Goal: Task Accomplishment & Management: Complete application form

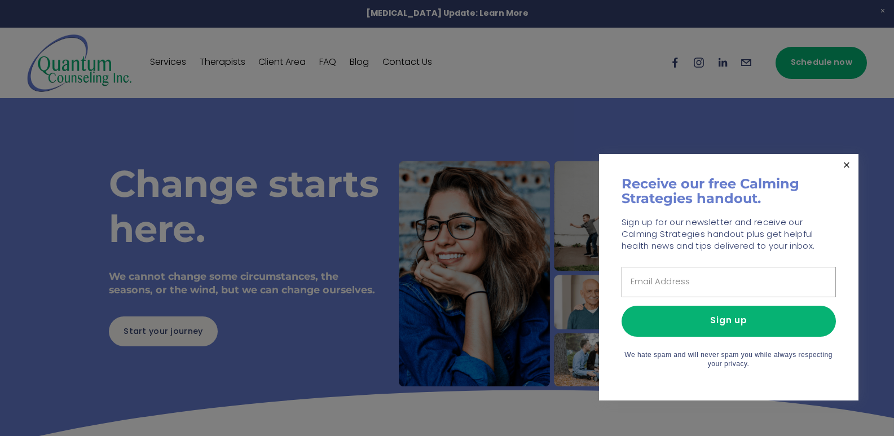
click at [850, 164] on link "Close" at bounding box center [847, 166] width 20 height 20
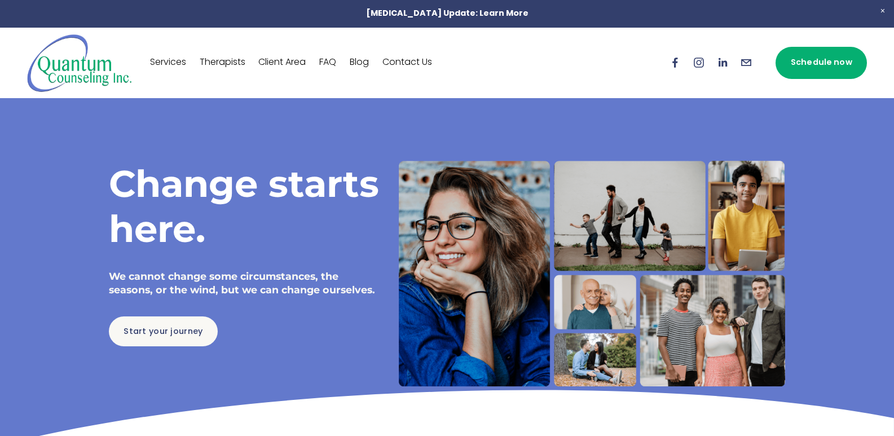
click at [400, 64] on link "Contact Us" at bounding box center [408, 63] width 50 height 18
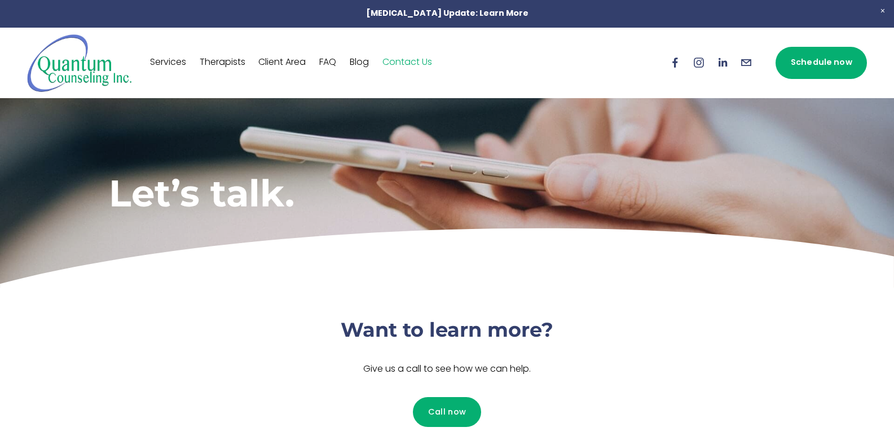
scroll to position [301, 0]
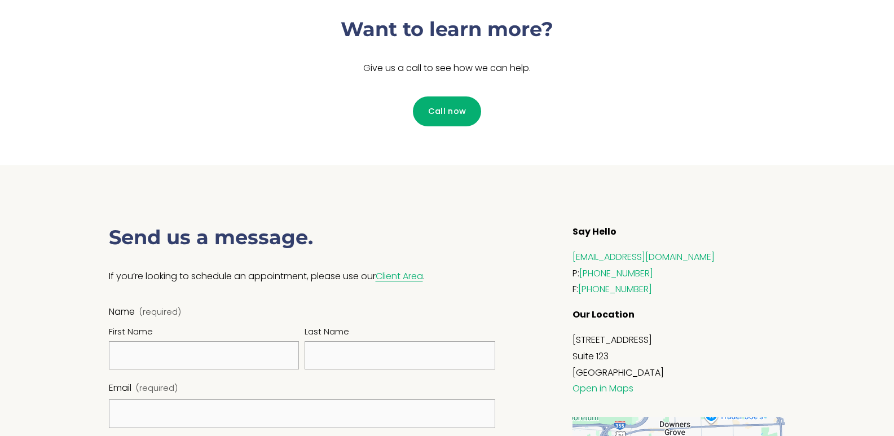
click at [227, 373] on fieldset "Name (required) First Name Last Name" at bounding box center [302, 343] width 387 height 77
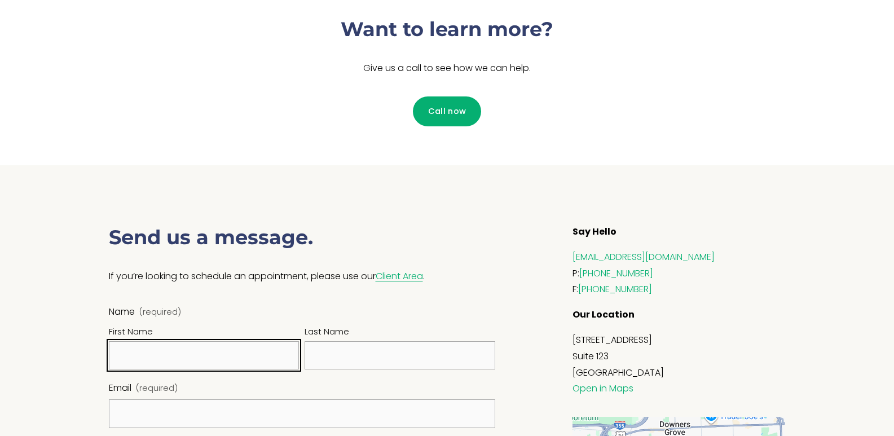
click at [234, 359] on input "First Name" at bounding box center [204, 355] width 191 height 29
type input "[PERSON_NAME]"
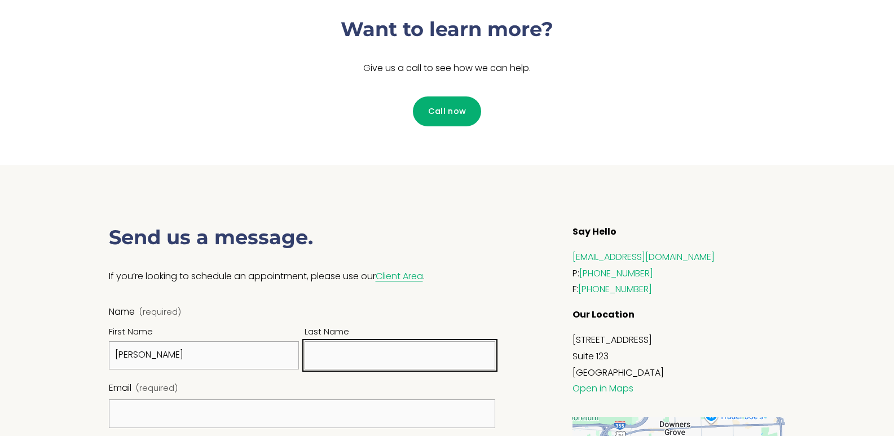
type input "[PERSON_NAME]"
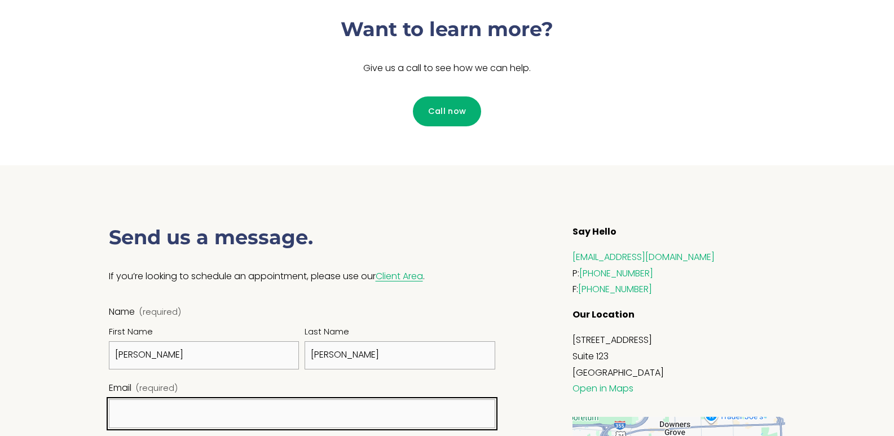
type input "[PERSON_NAME][EMAIL_ADDRESS][DOMAIN_NAME]"
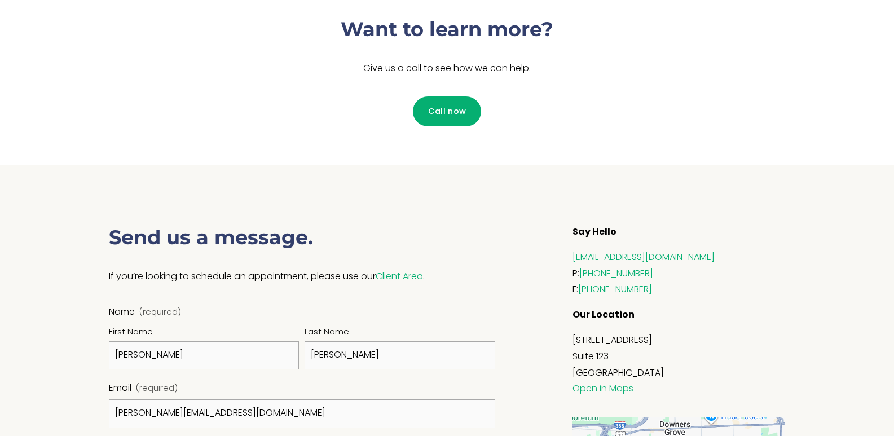
type input "[PHONE_NUMBER]"
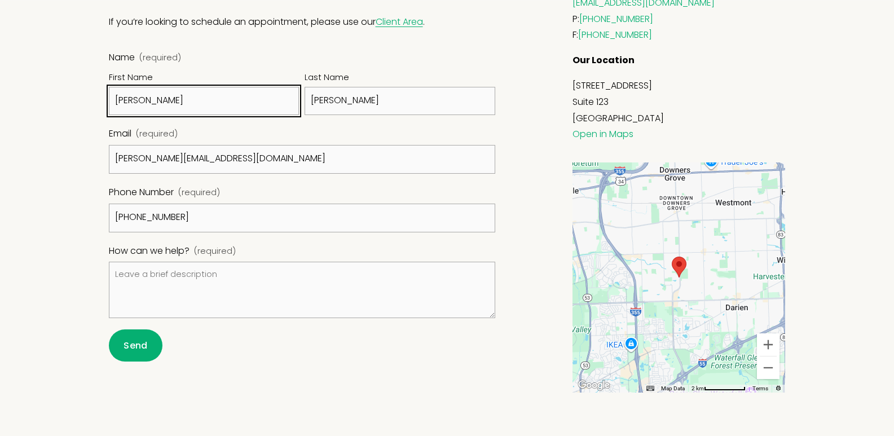
scroll to position [556, 0]
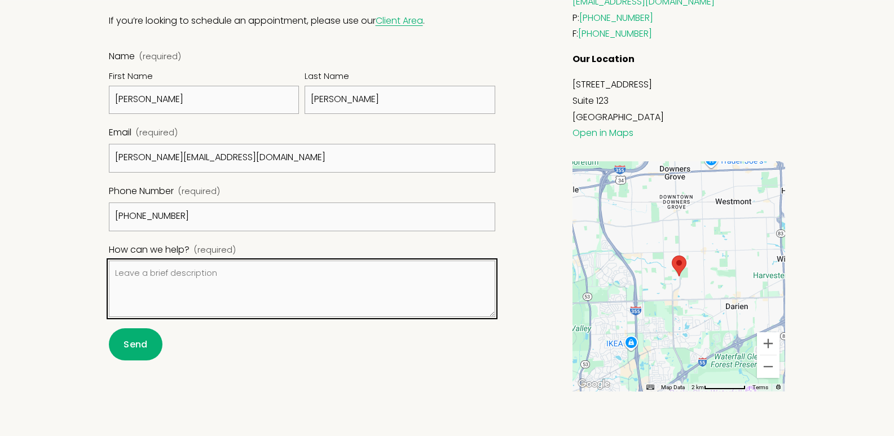
click at [184, 267] on textarea "How can we help? (required)" at bounding box center [302, 289] width 387 height 56
paste textarea "Wikipedia is considered to be the World’s most significant tool for reference m…"
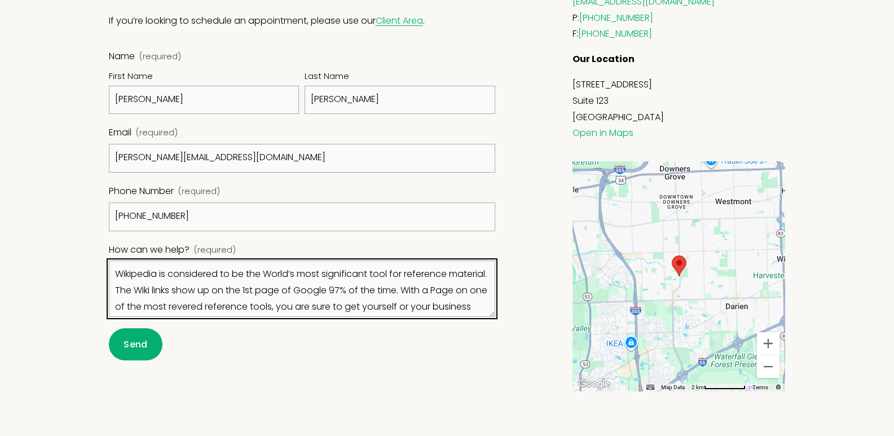
scroll to position [194, 0]
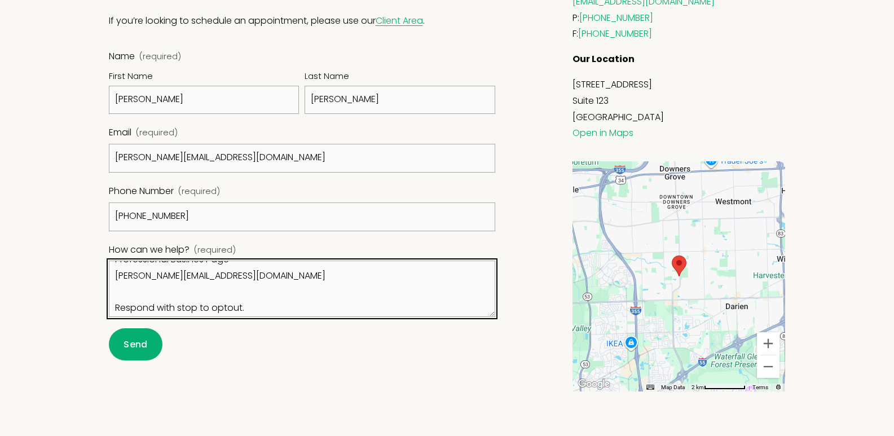
type textarea "Wikipedia is considered to be the World’s most significant tool for reference m…"
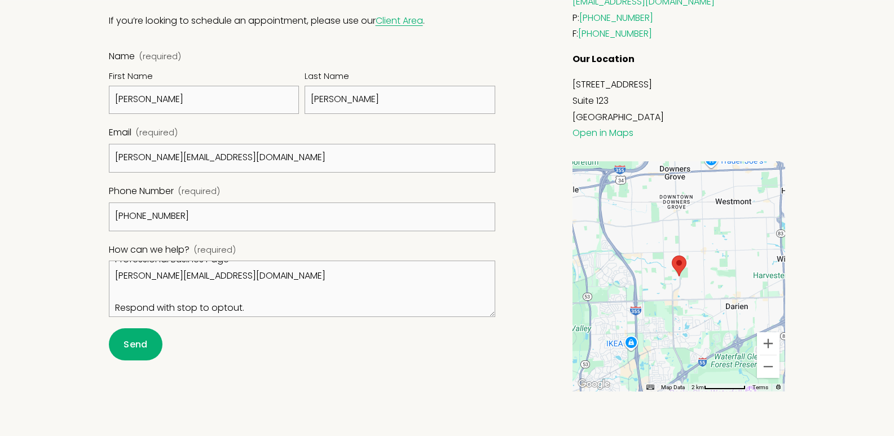
click at [137, 345] on span "Send" at bounding box center [136, 344] width 24 height 13
